Goal: Find specific page/section: Find specific page/section

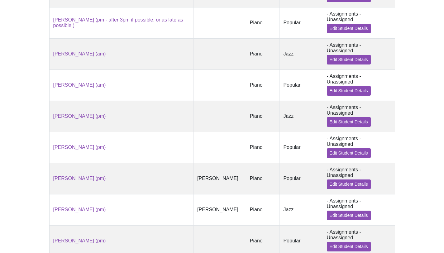
scroll to position [517, 0]
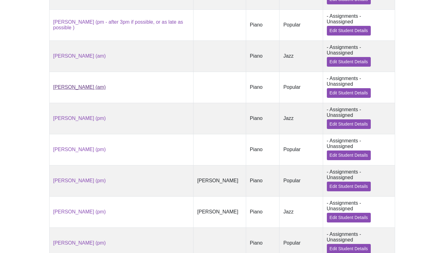
click at [97, 88] on link "[PERSON_NAME] (am)" at bounding box center [79, 86] width 53 height 5
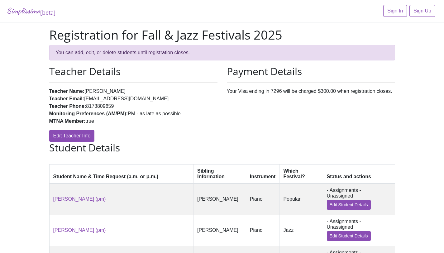
scroll to position [517, 0]
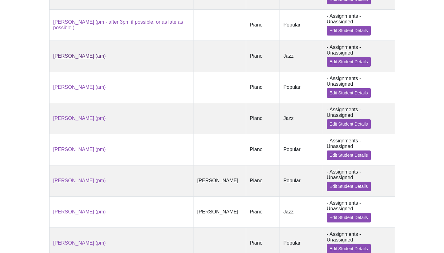
click at [86, 55] on link "[PERSON_NAME] (am)" at bounding box center [79, 55] width 53 height 5
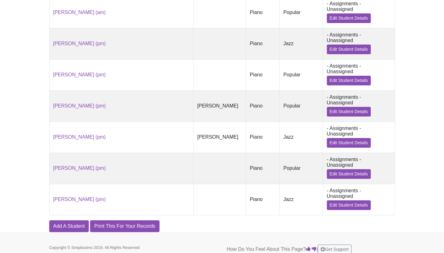
scroll to position [598, 0]
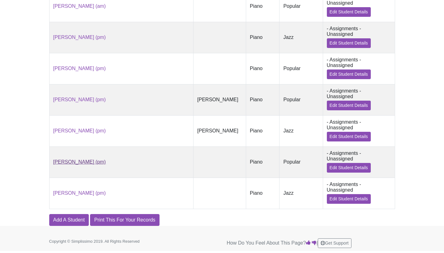
click at [76, 160] on link "[PERSON_NAME] (pm)" at bounding box center [79, 161] width 53 height 5
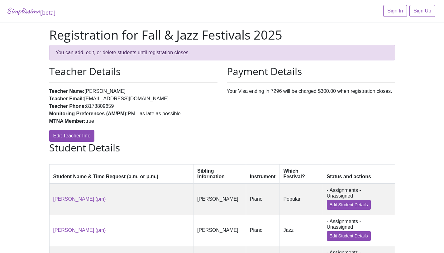
scroll to position [598, 0]
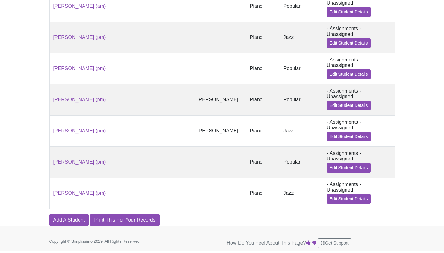
click at [79, 188] on td "[PERSON_NAME] (pm)" at bounding box center [121, 193] width 144 height 31
click at [76, 191] on link "[PERSON_NAME] (pm)" at bounding box center [79, 192] width 53 height 5
